Goal: Transaction & Acquisition: Book appointment/travel/reservation

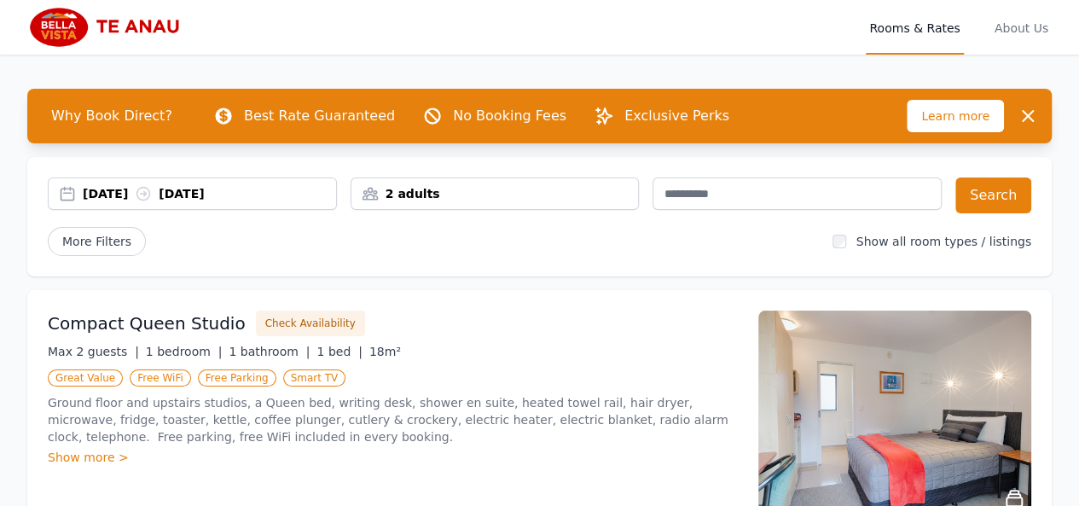
click at [109, 185] on div "[DATE] [DATE]" at bounding box center [209, 193] width 253 height 17
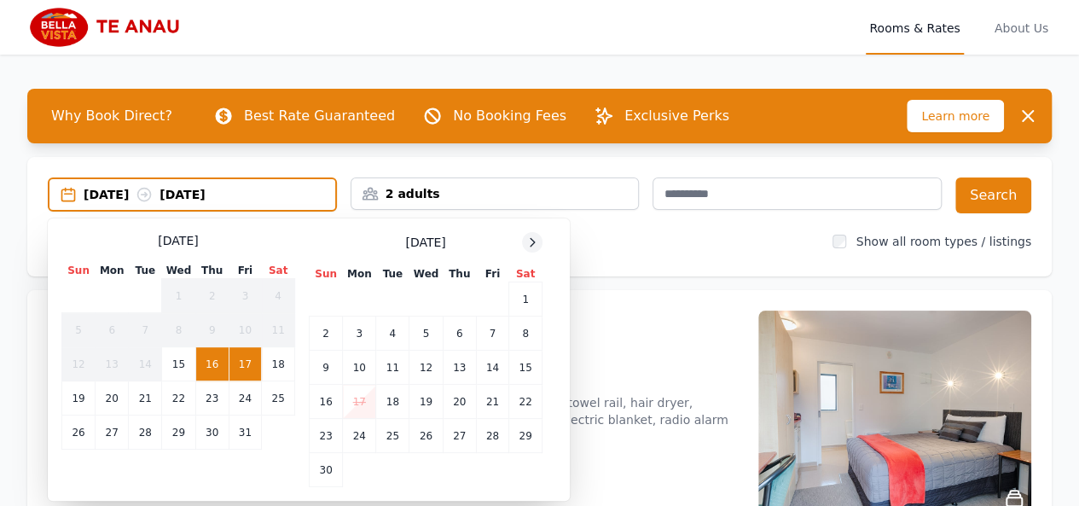
click at [529, 240] on icon at bounding box center [533, 242] width 14 height 14
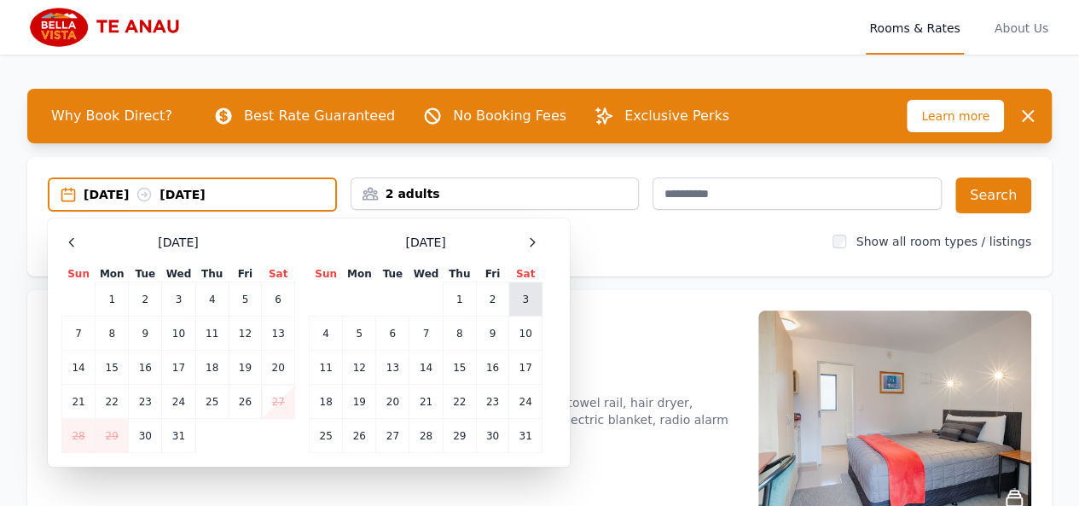
click at [526, 295] on td "3" at bounding box center [525, 299] width 33 height 34
click at [72, 328] on td "7" at bounding box center [78, 334] width 33 height 34
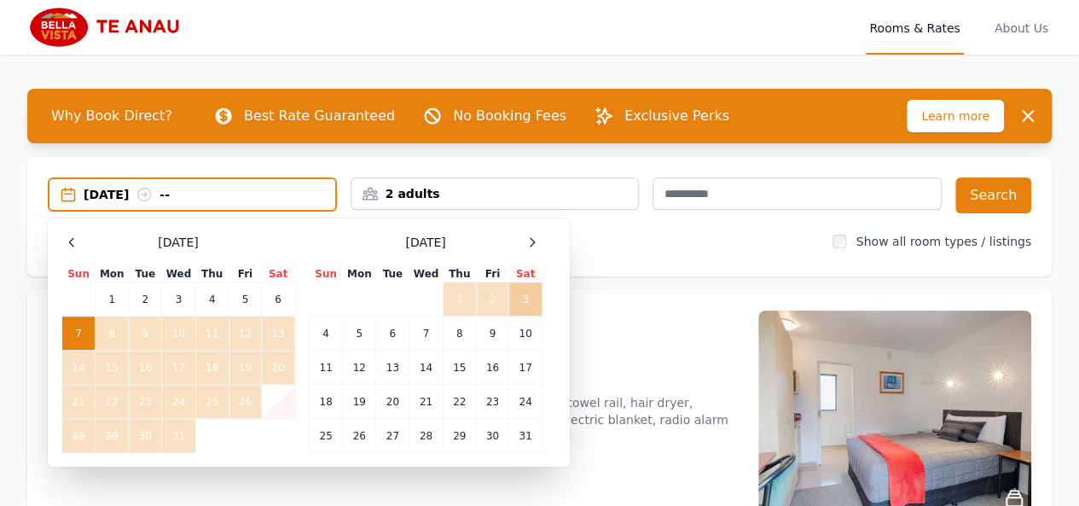
click at [521, 288] on td "3" at bounding box center [525, 299] width 33 height 34
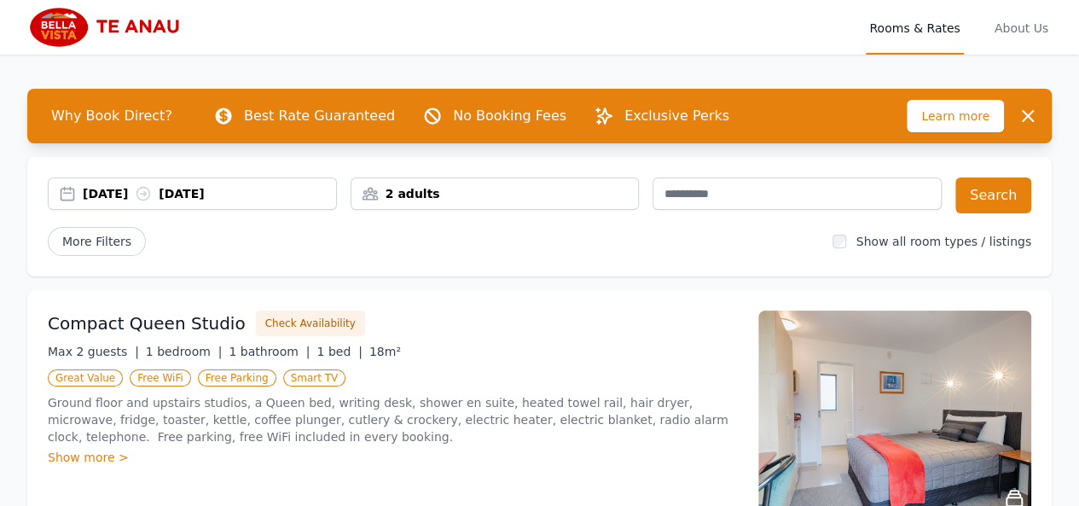
click at [99, 185] on div "[DATE] [DATE]" at bounding box center [209, 193] width 253 height 17
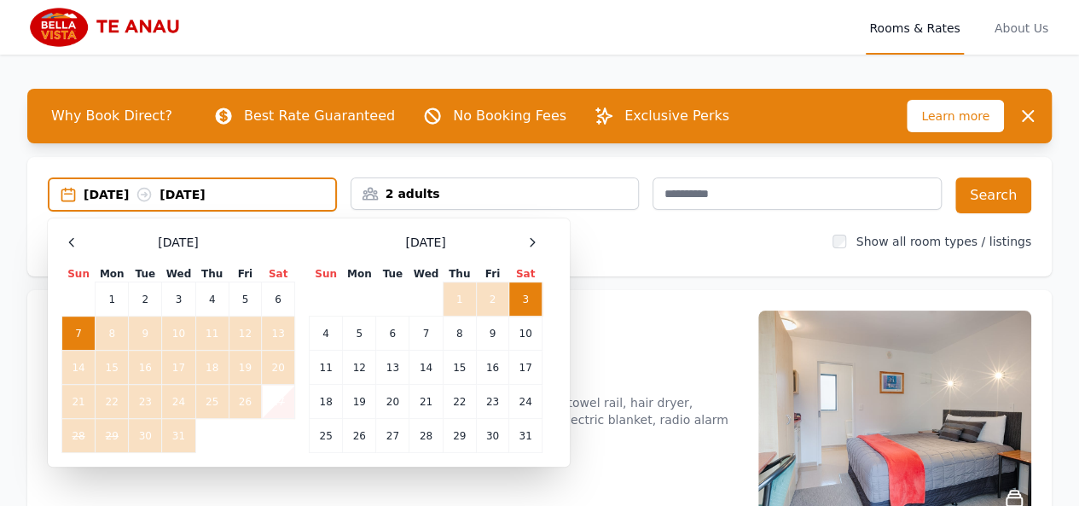
click at [518, 303] on td "3" at bounding box center [525, 299] width 33 height 34
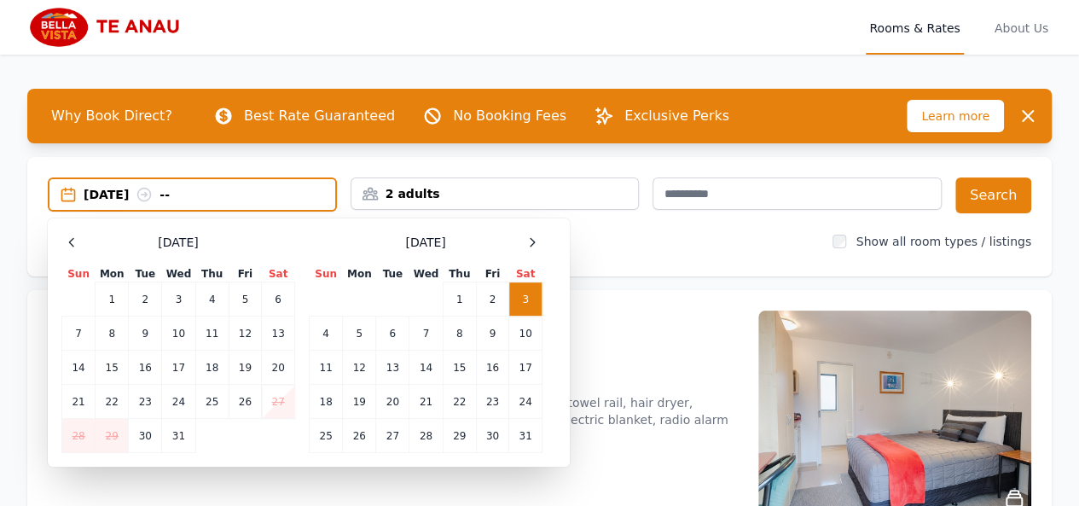
click at [218, 194] on div "[DATE] --" at bounding box center [210, 194] width 252 height 17
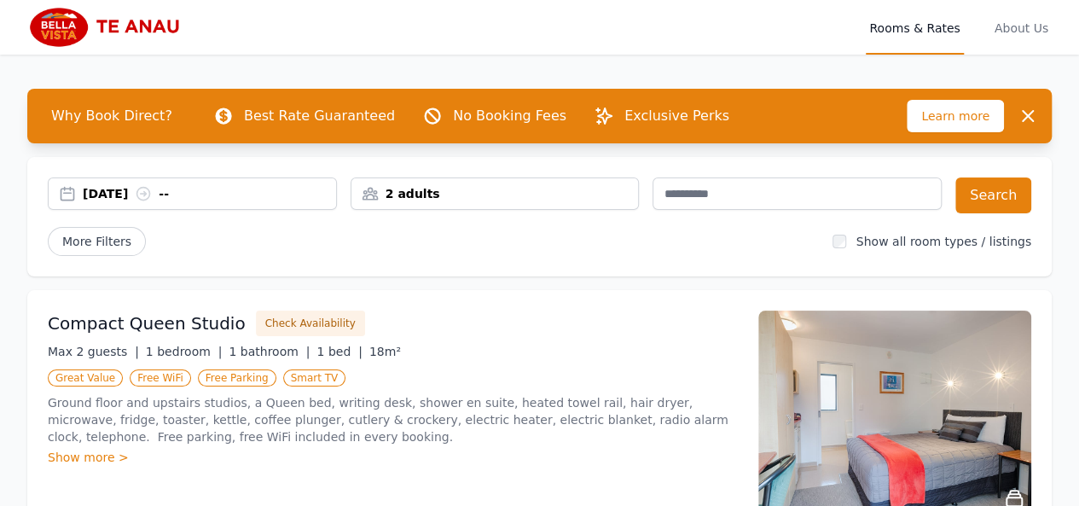
click at [205, 185] on div "[DATE] --" at bounding box center [209, 193] width 253 height 17
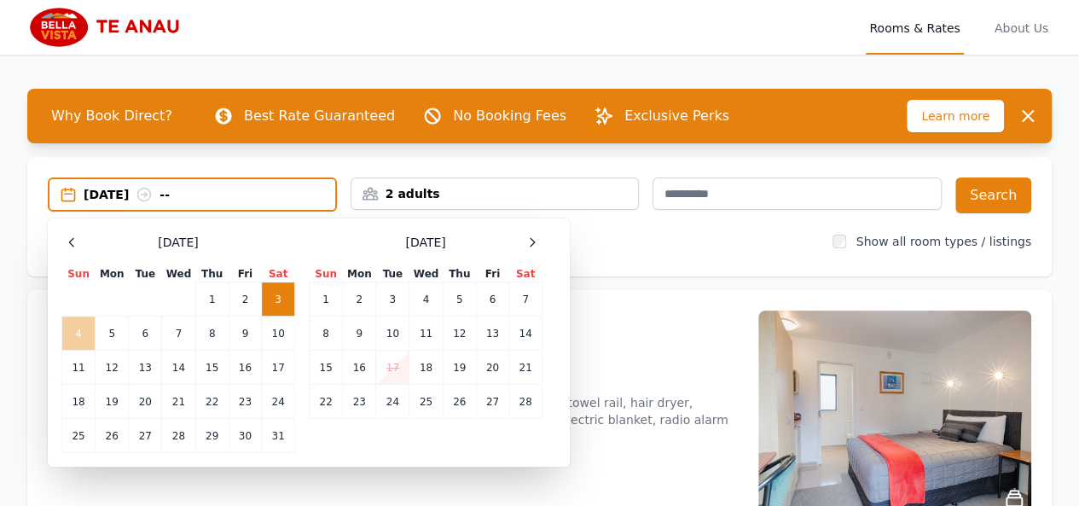
click at [77, 324] on td "4" at bounding box center [78, 334] width 33 height 34
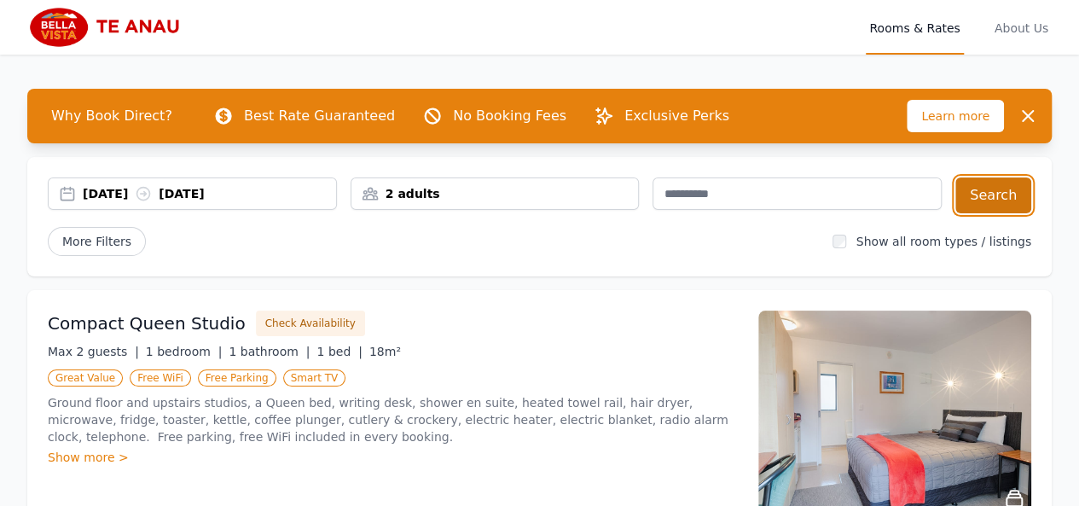
click at [1005, 185] on button "Search" at bounding box center [994, 195] width 76 height 36
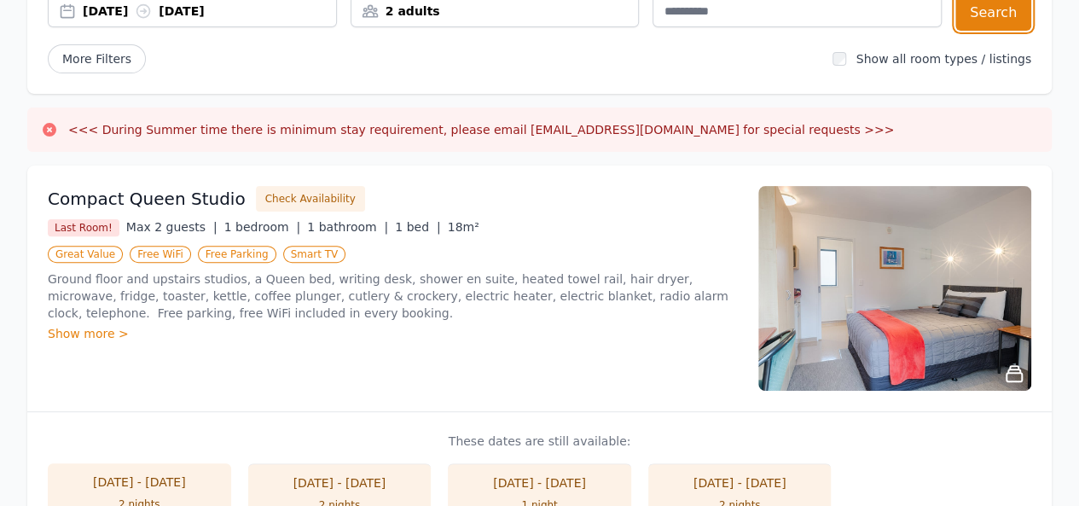
scroll to position [175, 0]
